Goal: Task Accomplishment & Management: Manage account settings

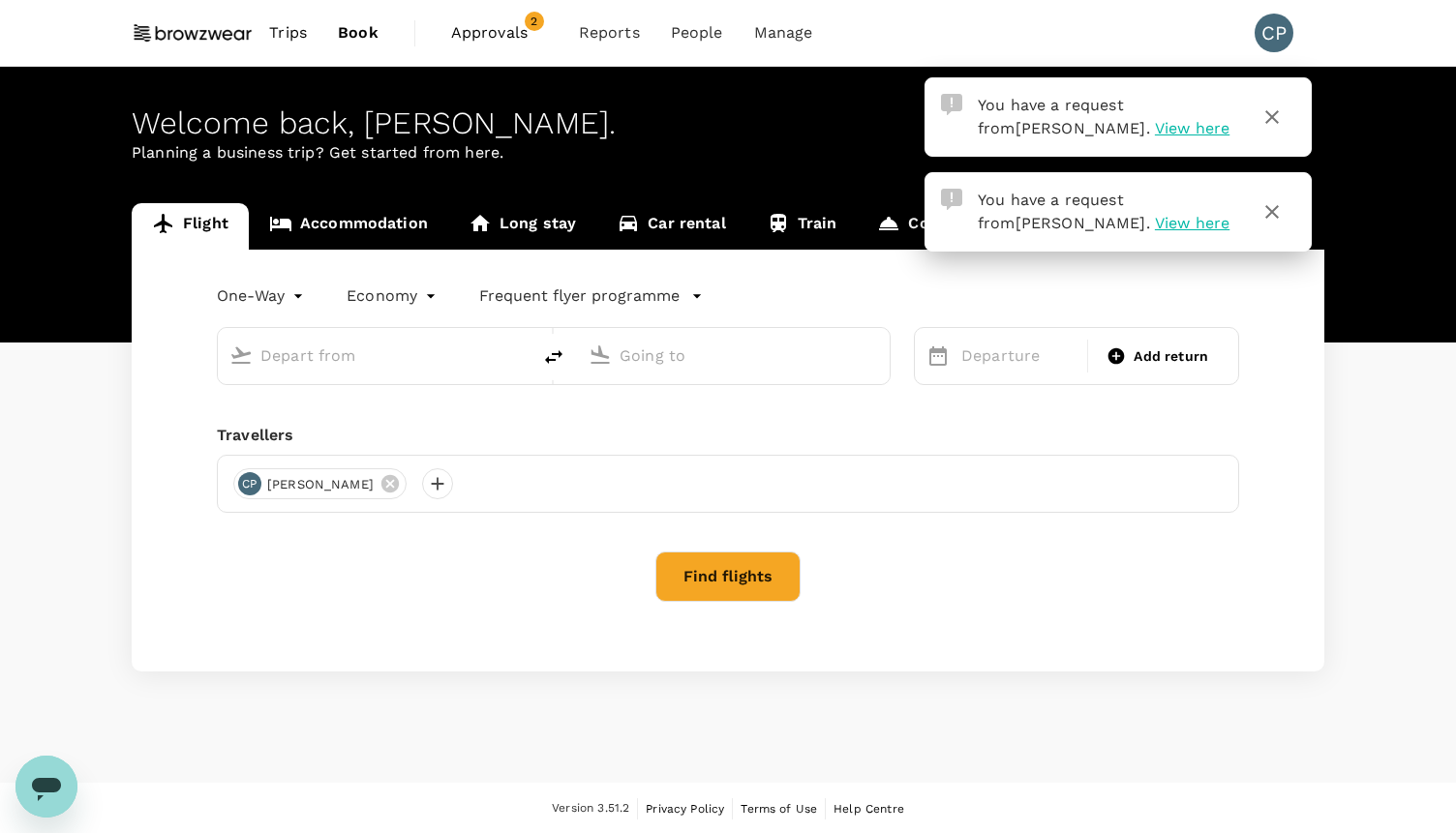
type input "roundtrip"
type input "[GEOGRAPHIC_DATA] ([GEOGRAPHIC_DATA]), [GEOGRAPHIC_DATA] (any)"
type input "[US_STATE], [GEOGRAPHIC_DATA] (any)"
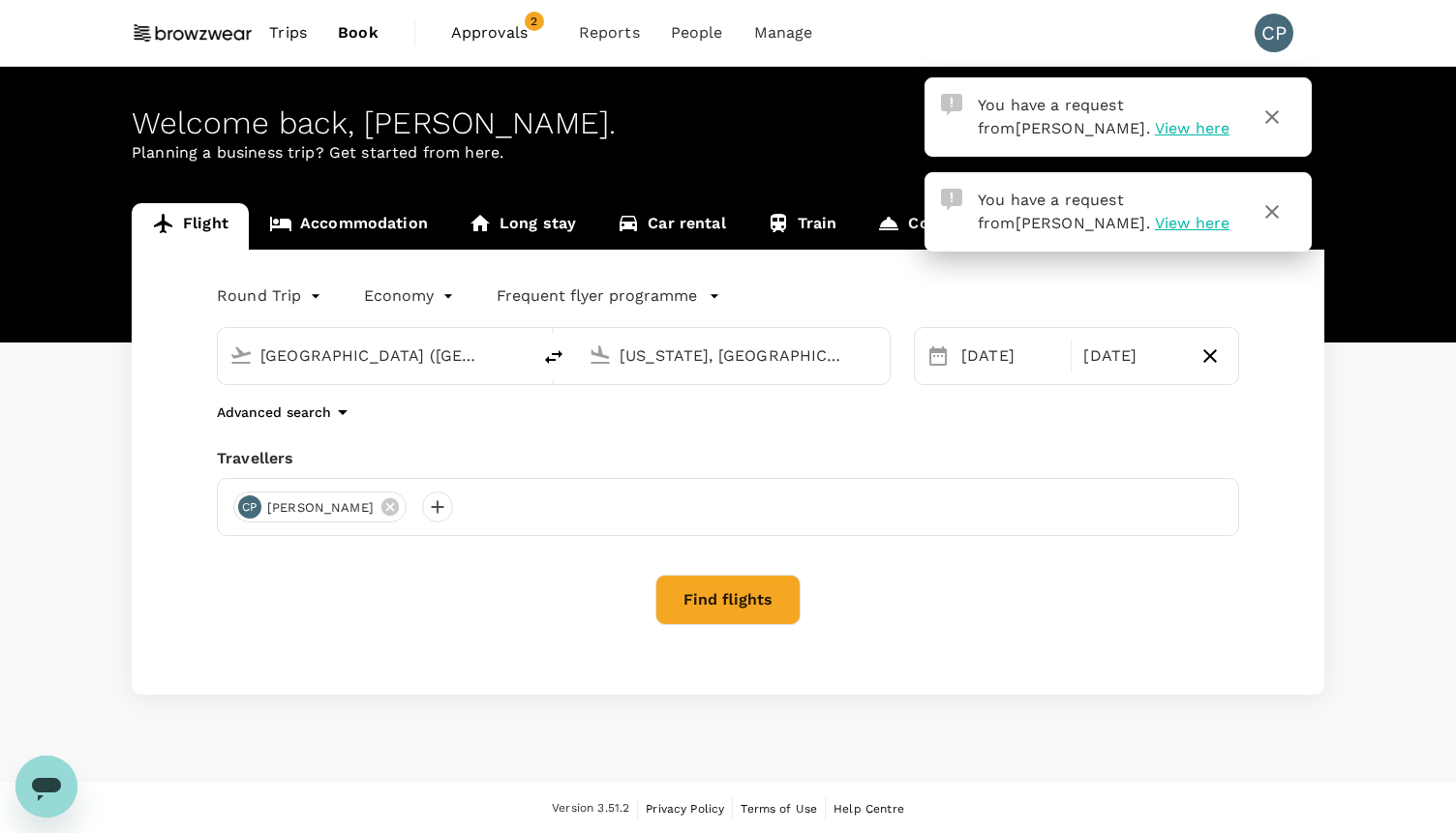
click at [1270, 117] on icon "button" at bounding box center [1272, 117] width 23 height 23
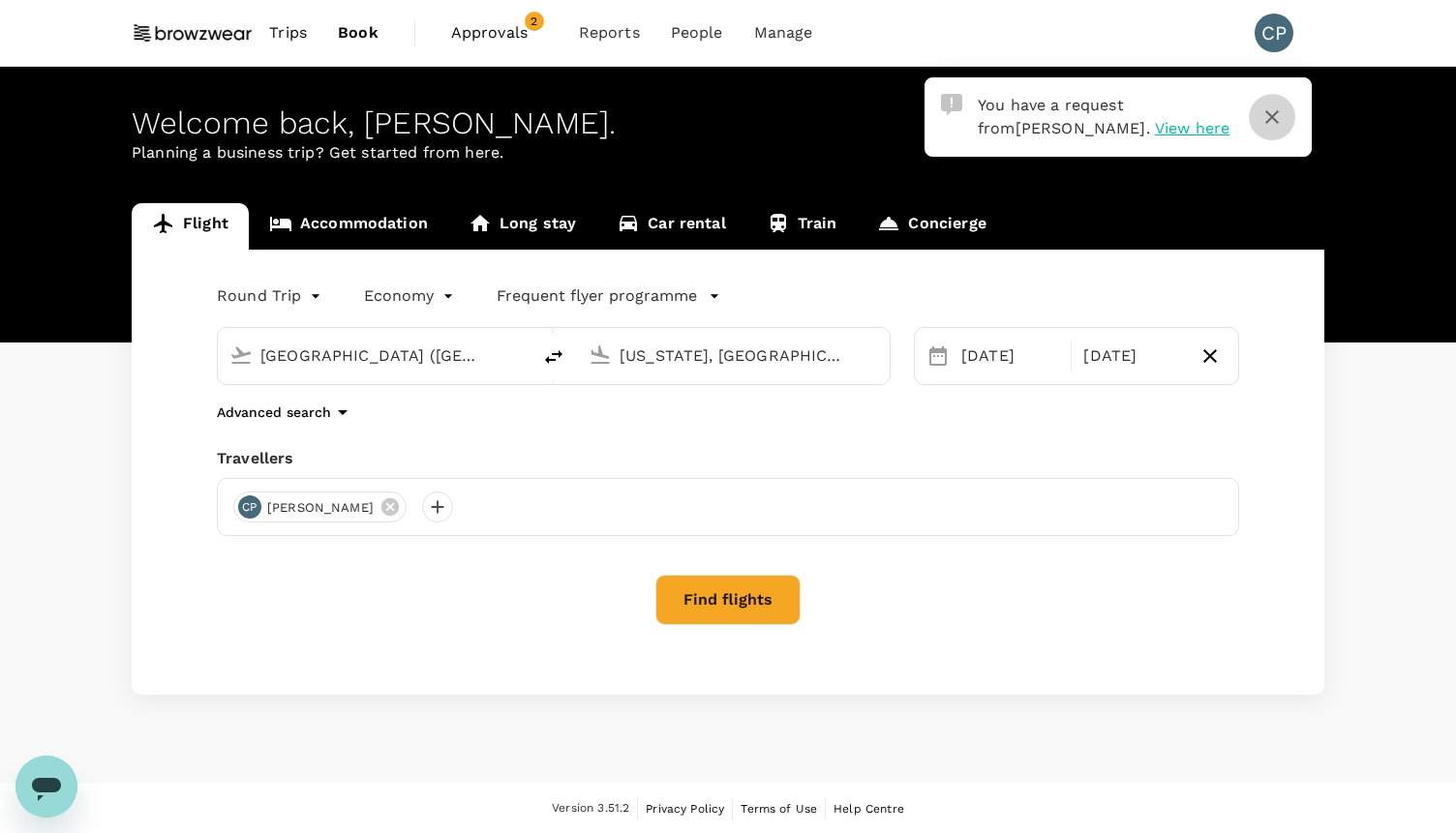
click at [1270, 117] on icon "button" at bounding box center [1272, 117] width 23 height 23
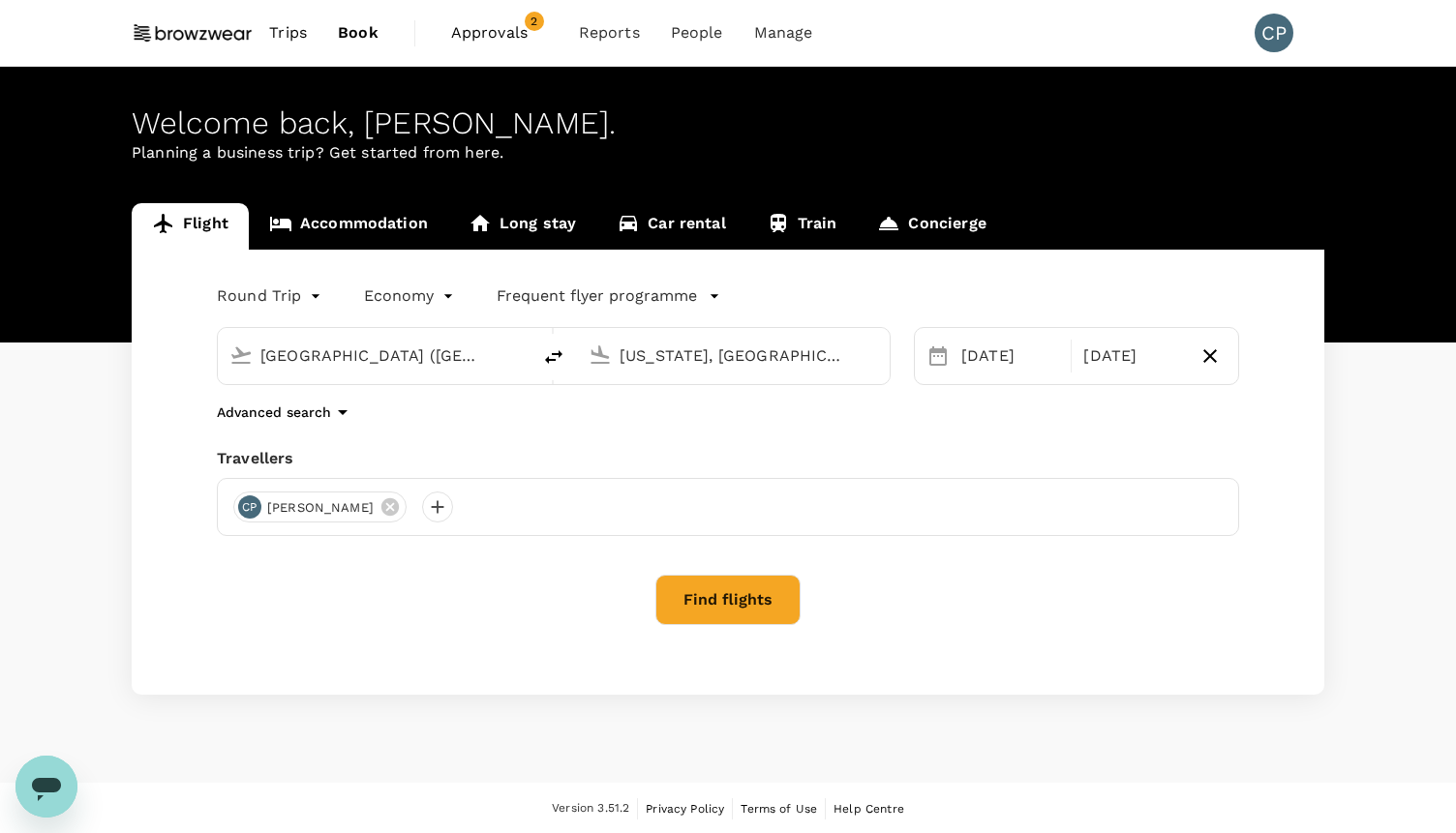
click at [509, 35] on span "Approvals" at bounding box center [500, 33] width 97 height 23
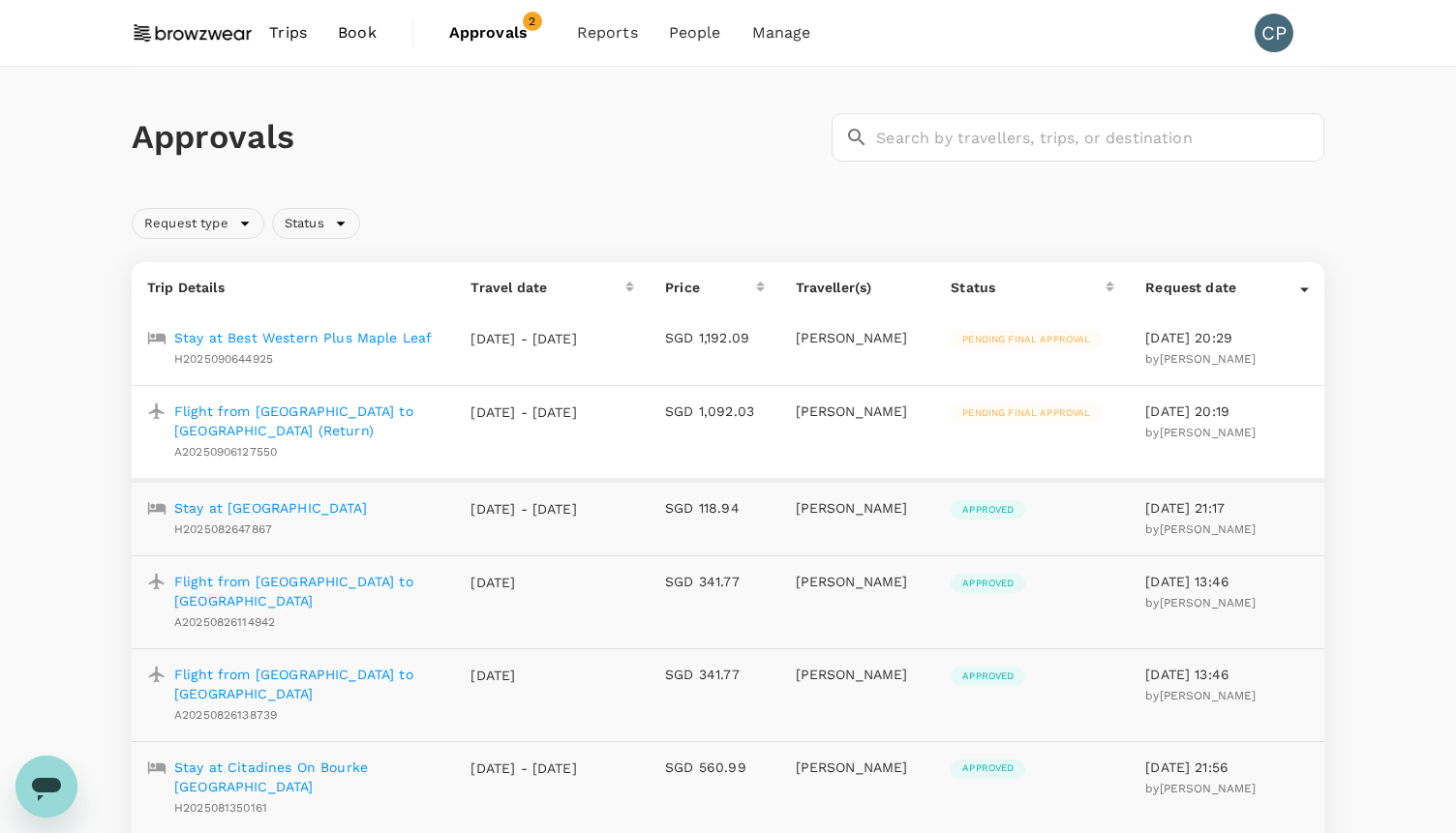
click at [239, 335] on p "Stay at Best Western Plus Maple Leaf" at bounding box center [302, 338] width 257 height 19
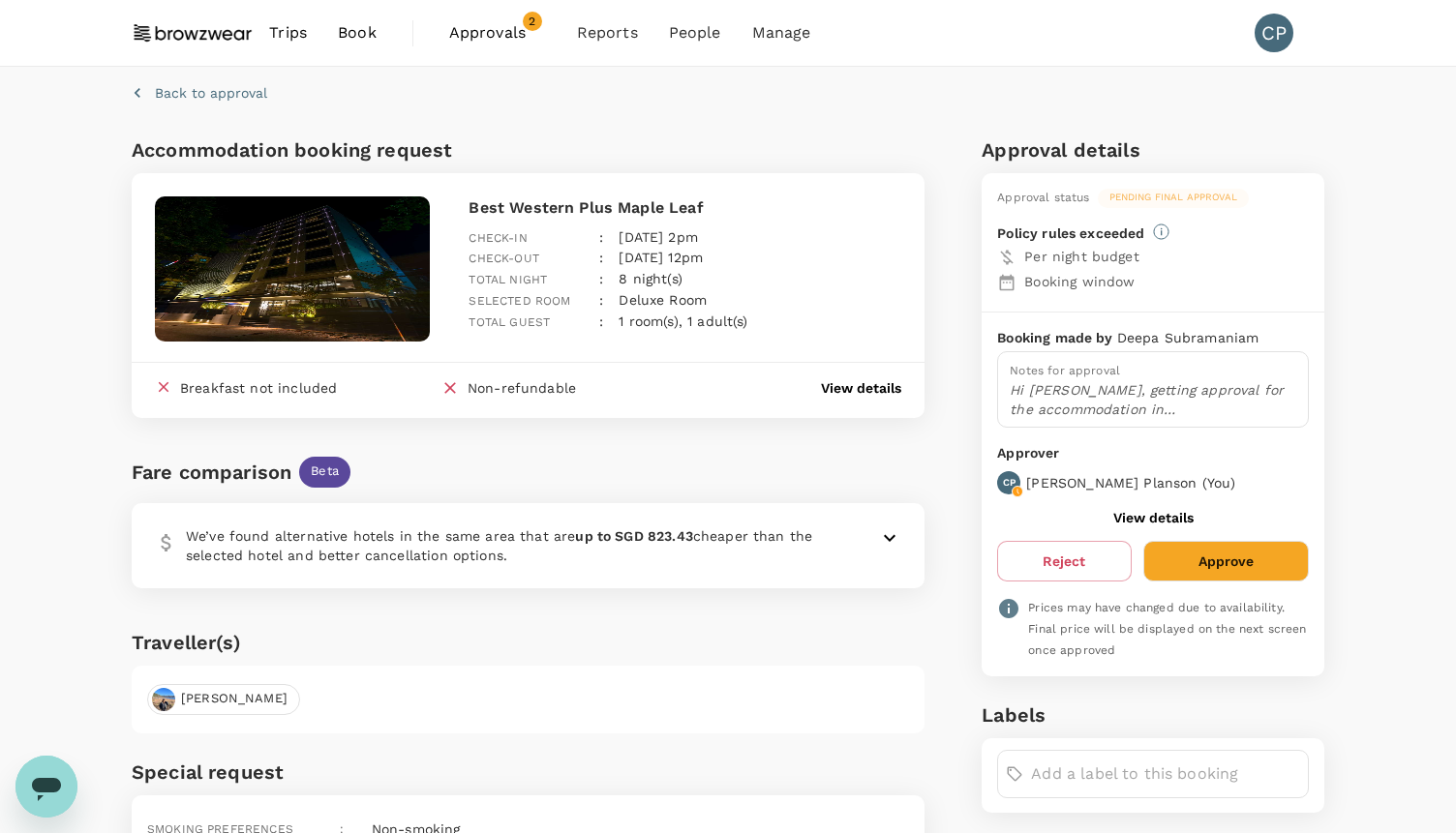
click at [1210, 565] on button "Approve" at bounding box center [1226, 561] width 165 height 41
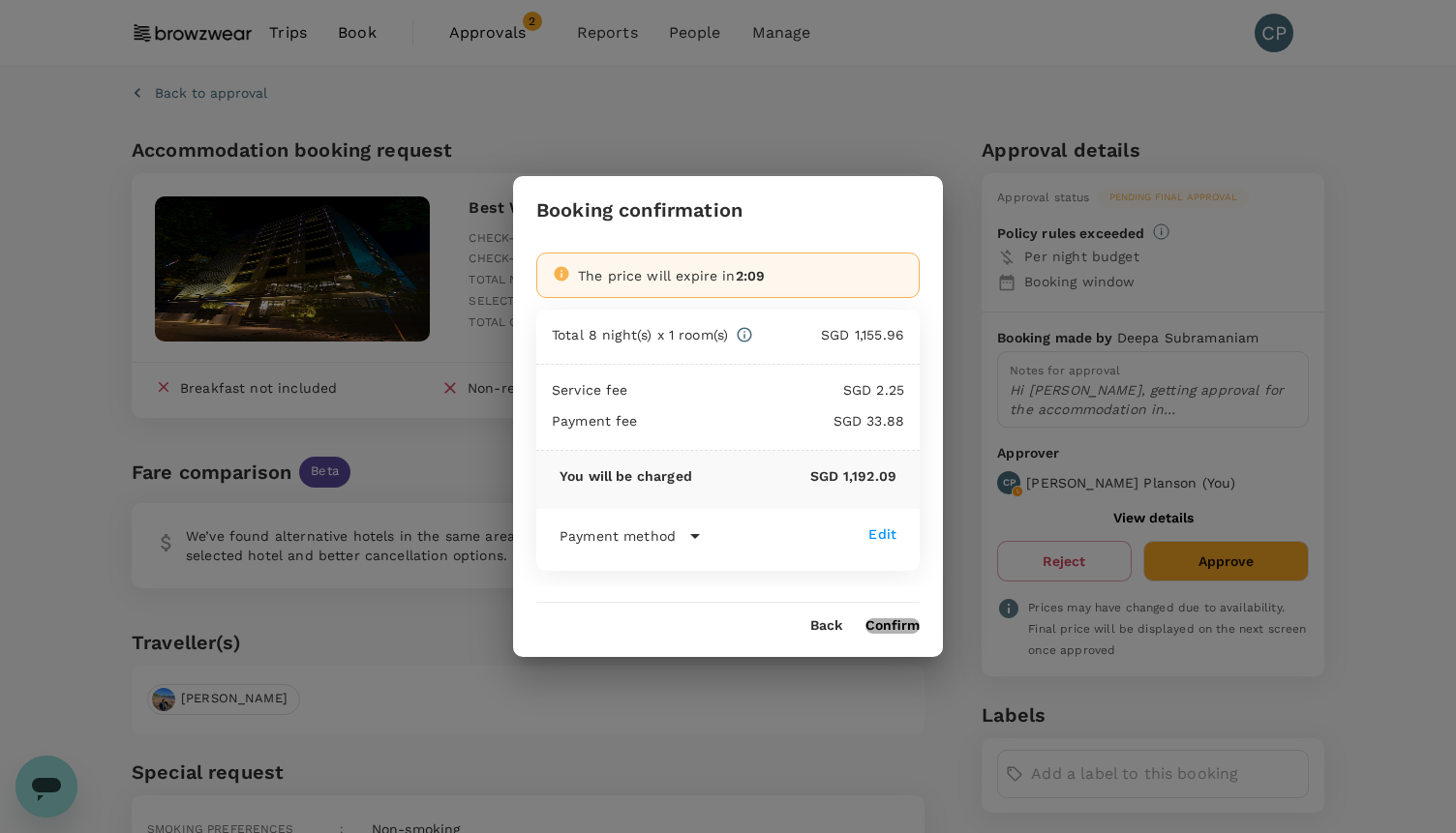
click at [891, 627] on button "Confirm" at bounding box center [893, 626] width 54 height 16
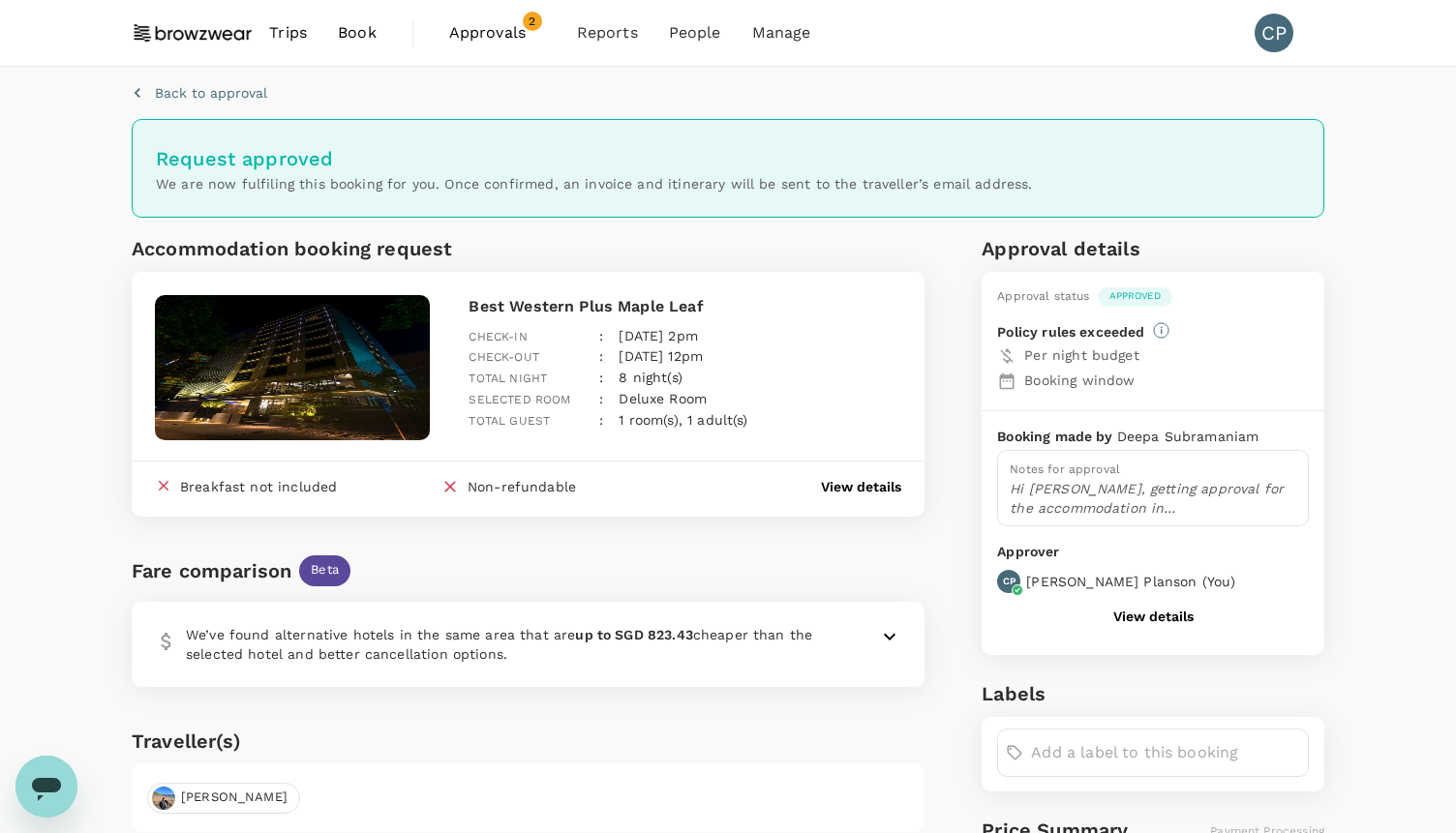
click at [473, 29] on span "Approvals" at bounding box center [498, 33] width 97 height 23
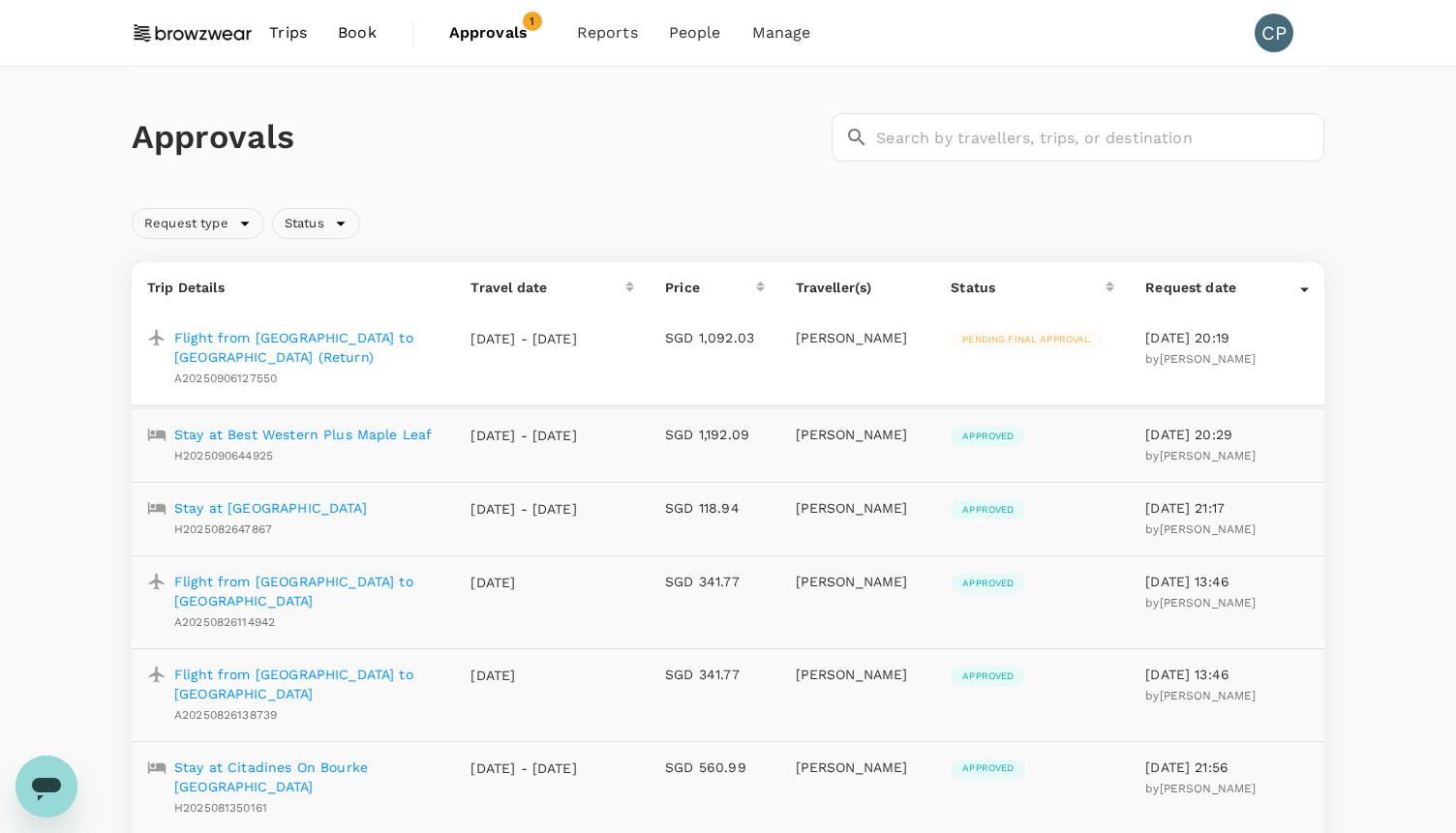
click at [277, 340] on p "Flight from Singapore to Dhaka (Return)" at bounding box center [306, 348] width 265 height 39
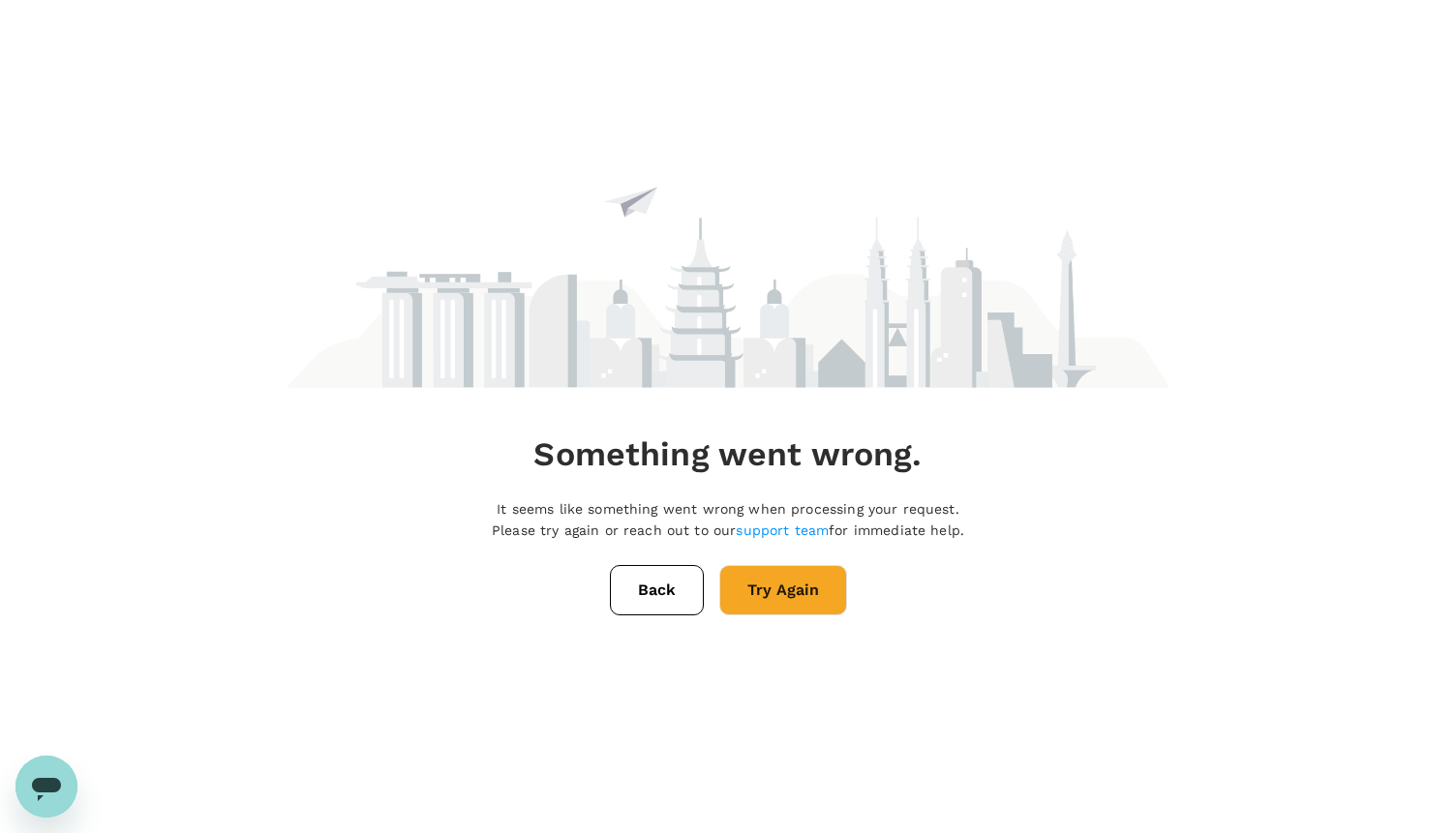
click at [768, 597] on button "Try Again" at bounding box center [784, 590] width 128 height 50
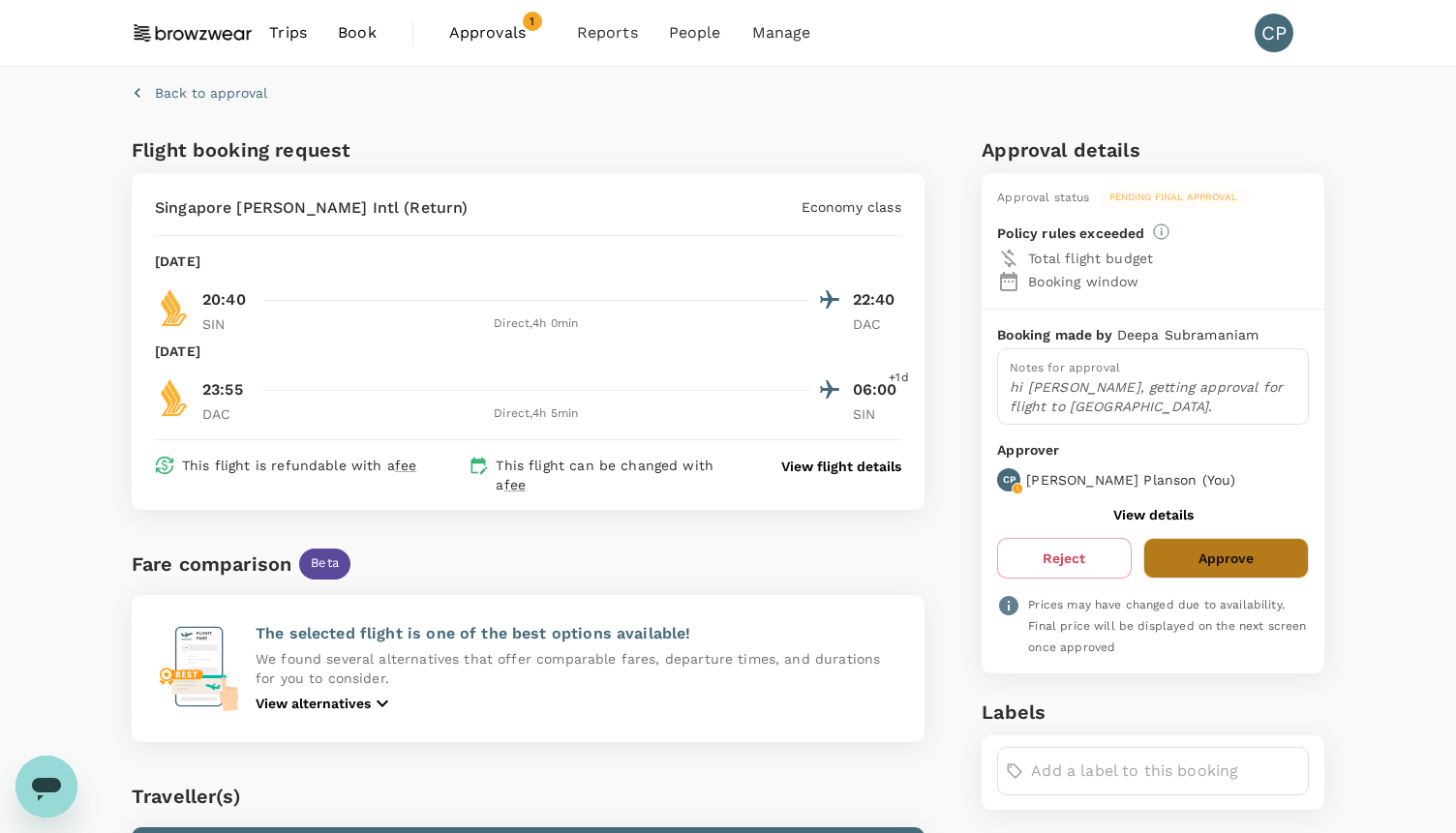
click at [1194, 546] on button "Approve" at bounding box center [1226, 558] width 165 height 41
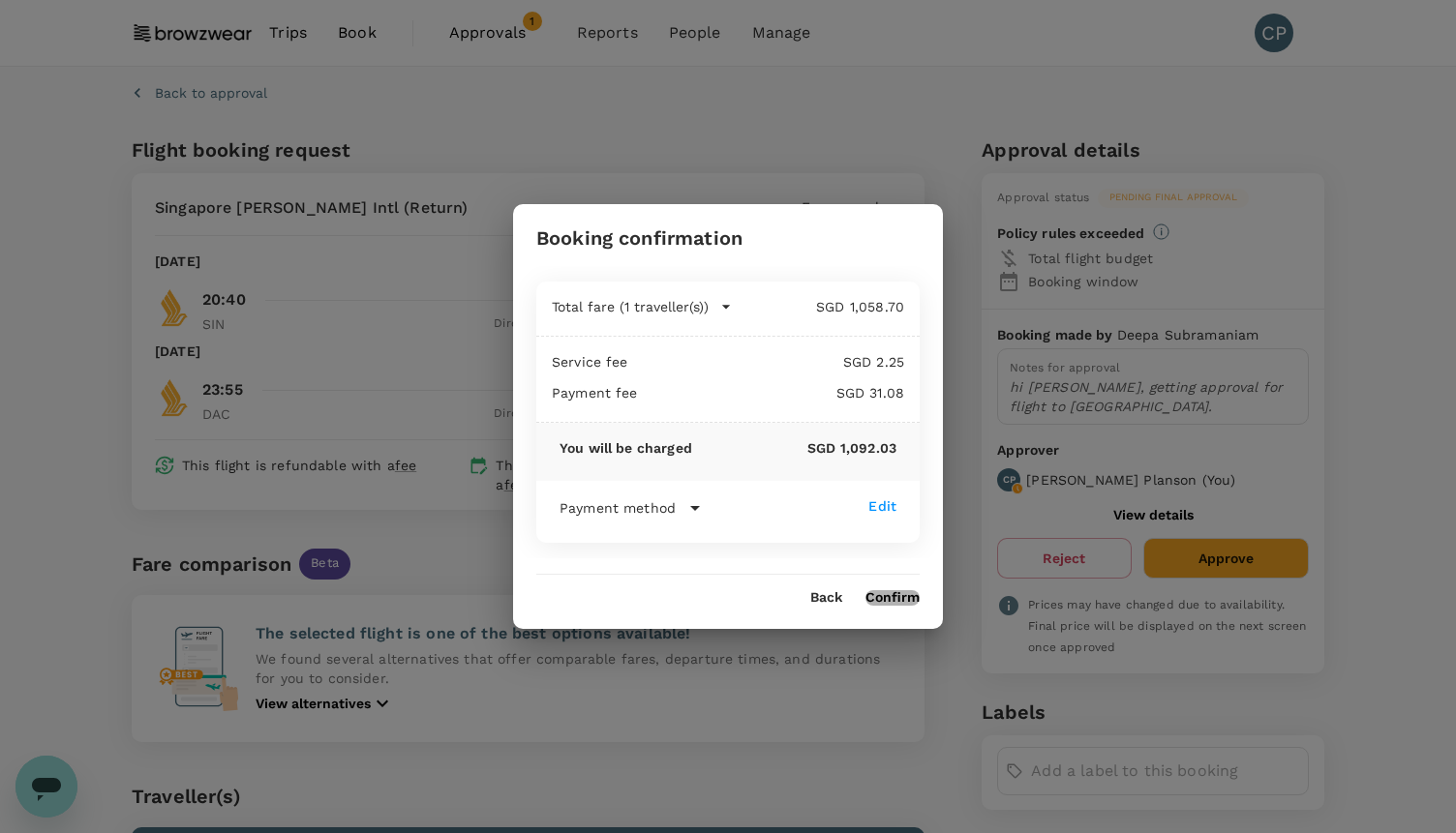
click at [877, 596] on button "Confirm" at bounding box center [893, 598] width 54 height 16
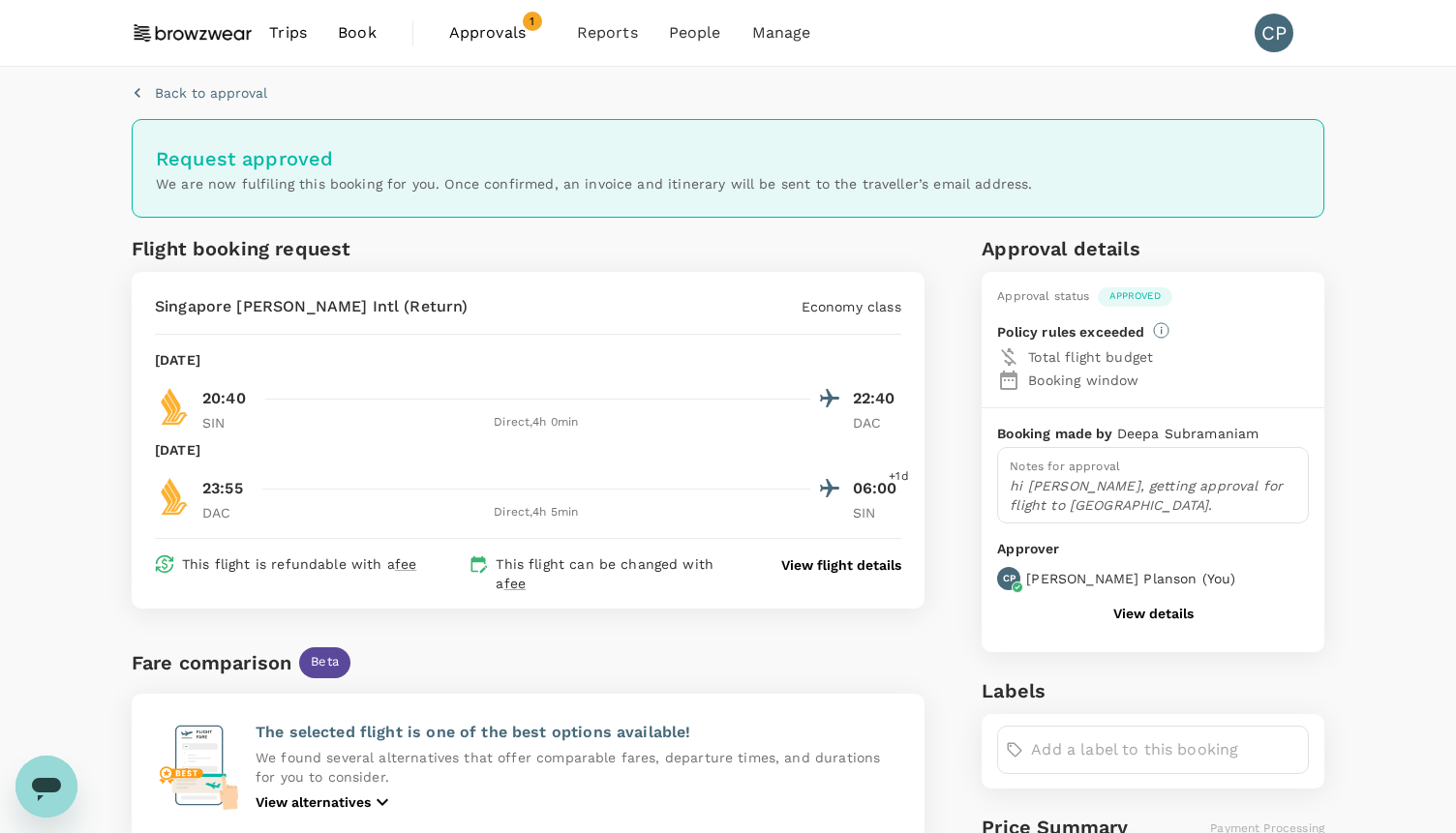
click at [486, 35] on span "Approvals" at bounding box center [498, 33] width 97 height 23
